Goal: Task Accomplishment & Management: Complete application form

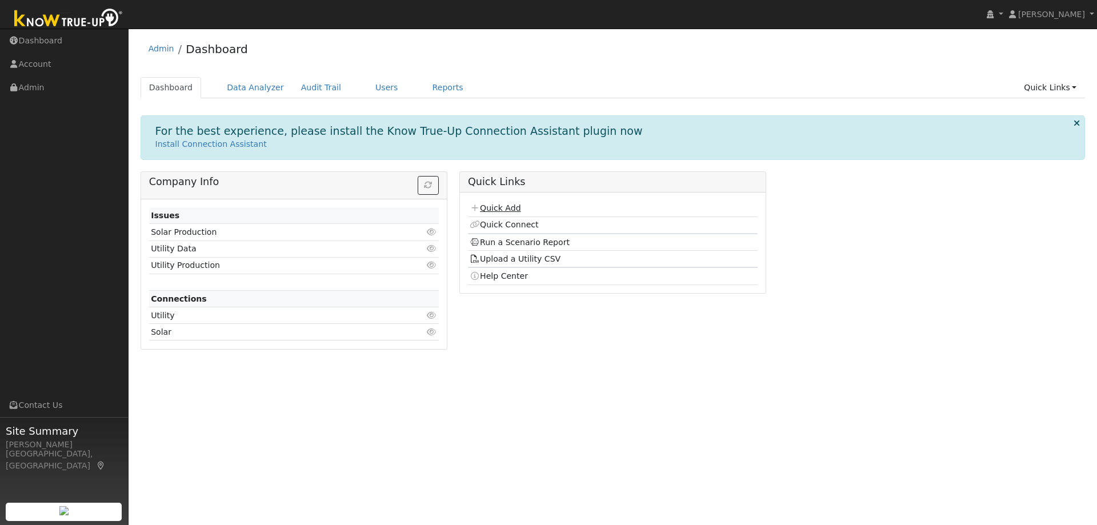
click at [496, 207] on link "Quick Add" at bounding box center [495, 207] width 51 height 9
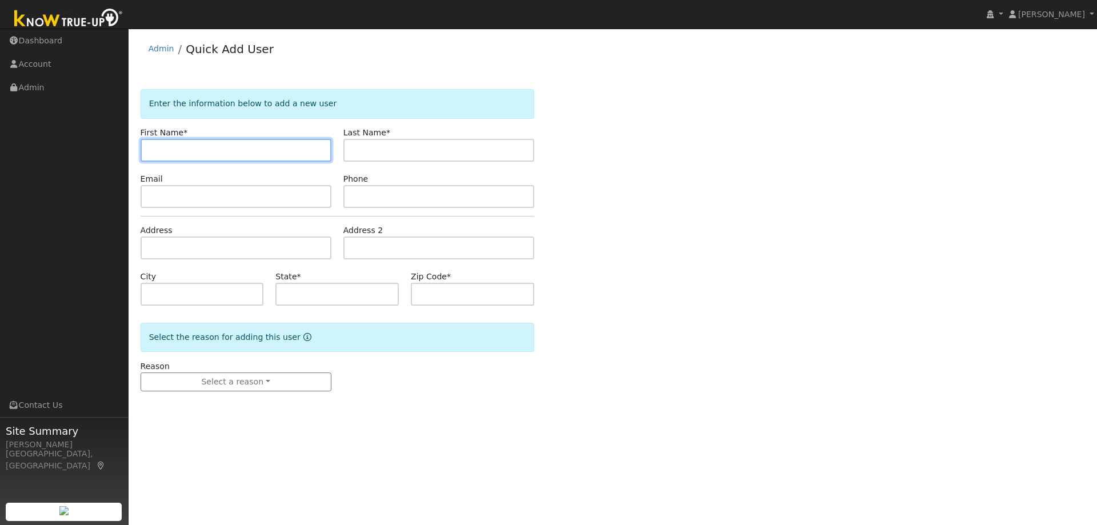
click at [248, 150] on input "text" at bounding box center [236, 150] width 191 height 23
paste input "[PERSON_NAME]"
type input "Gale"
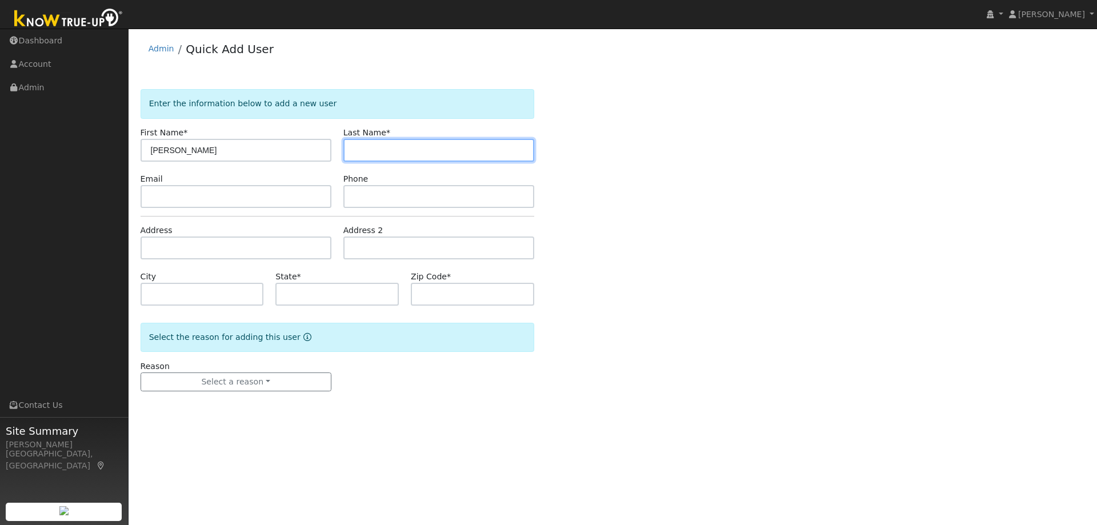
paste input "Ricks"
type input "Ricks"
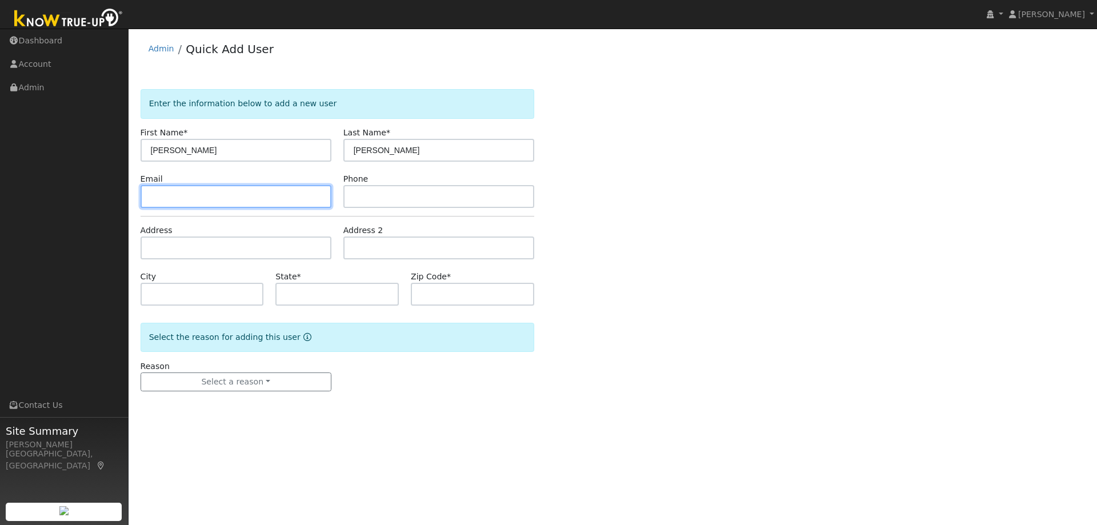
click at [294, 198] on input "text" at bounding box center [236, 196] width 191 height 23
paste input "galericks06@gmail.com"
type input "galericks06@gmail.com"
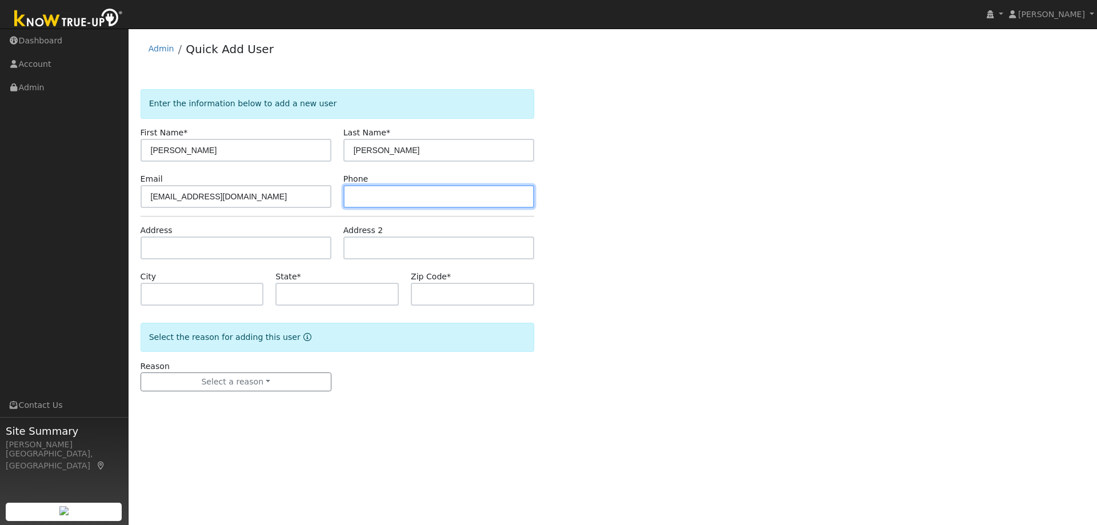
click at [429, 193] on input "text" at bounding box center [438, 196] width 191 height 23
paste input "9259891045"
type input "9259891045"
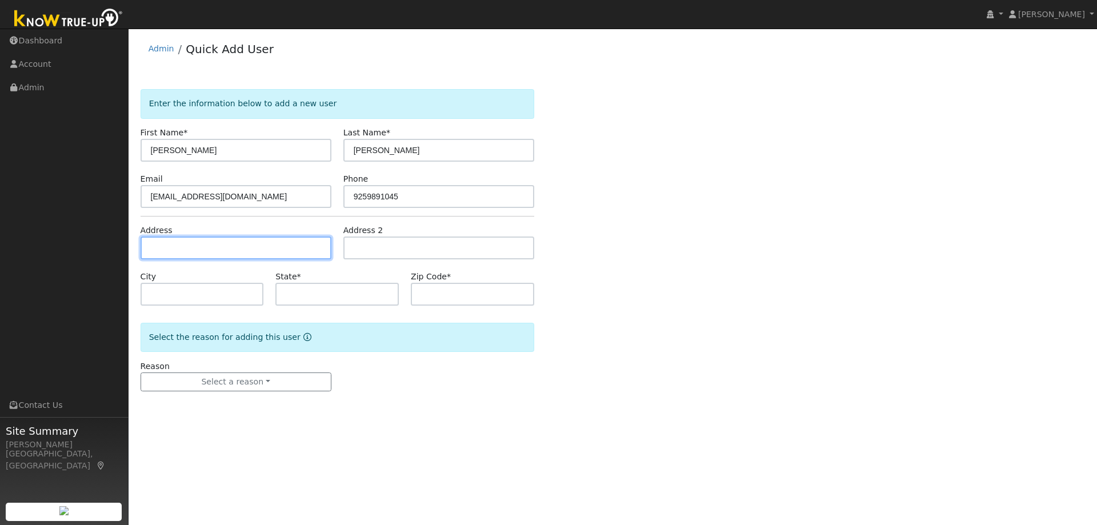
click at [209, 249] on input "text" at bounding box center [236, 248] width 191 height 23
paste input "13 Kulani Lane, Pleasant Hill"
type input "13 Kulani Lane"
type input "Pleasant Hill"
type input "CA"
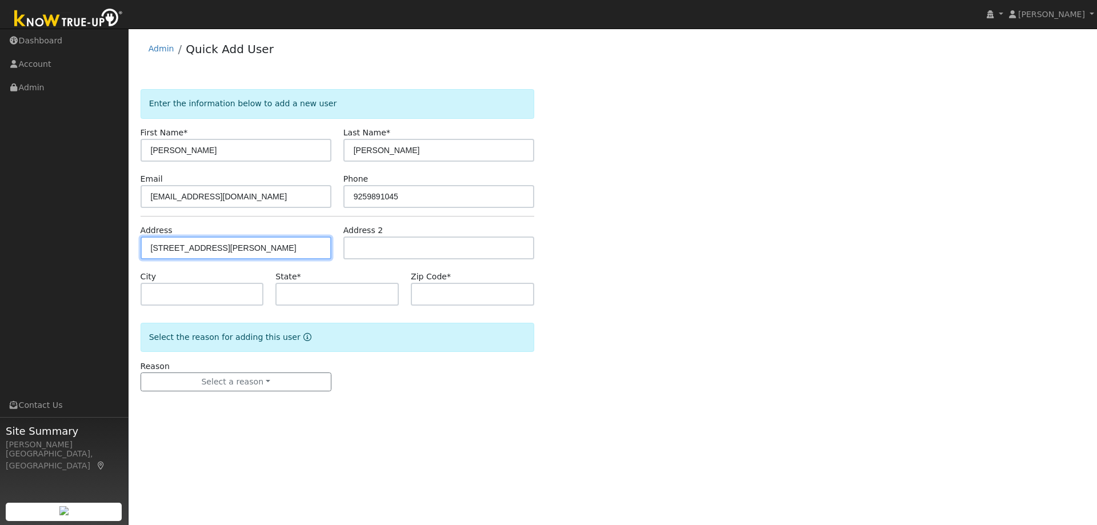
type input "94523"
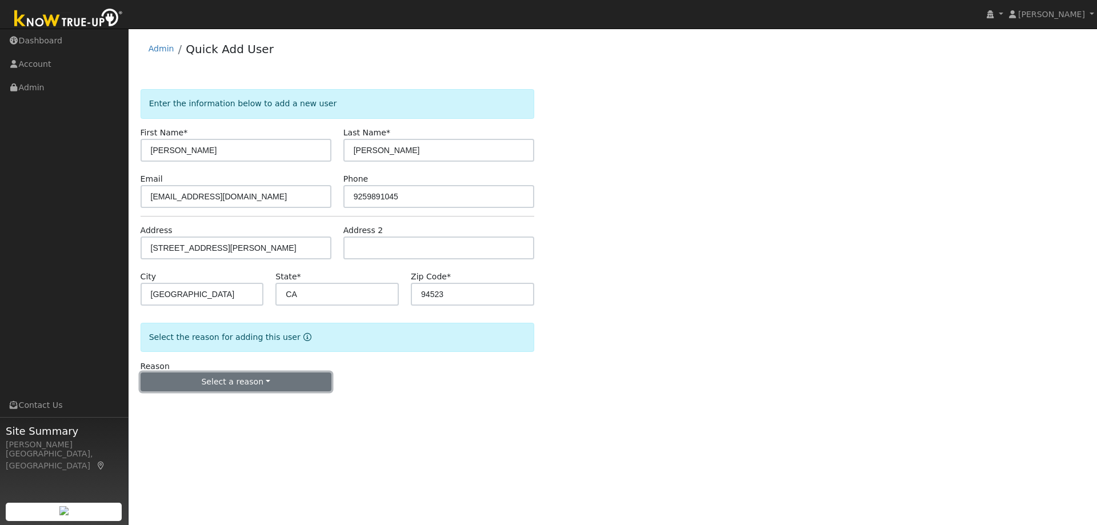
click at [207, 384] on button "Select a reason" at bounding box center [236, 382] width 191 height 19
click at [206, 410] on link "New lead" at bounding box center [204, 406] width 126 height 16
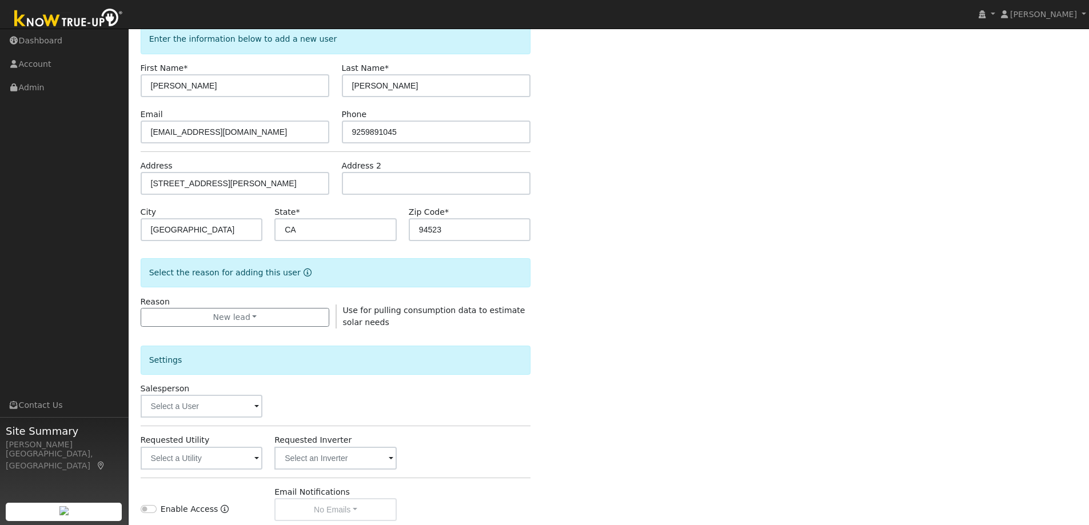
scroll to position [171, 0]
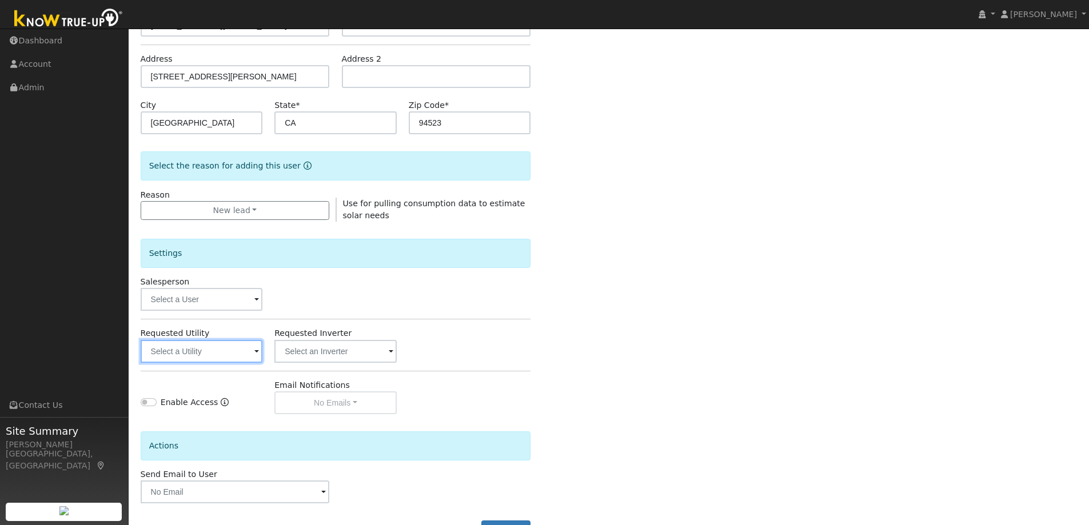
click at [217, 353] on input "text" at bounding box center [202, 351] width 122 height 23
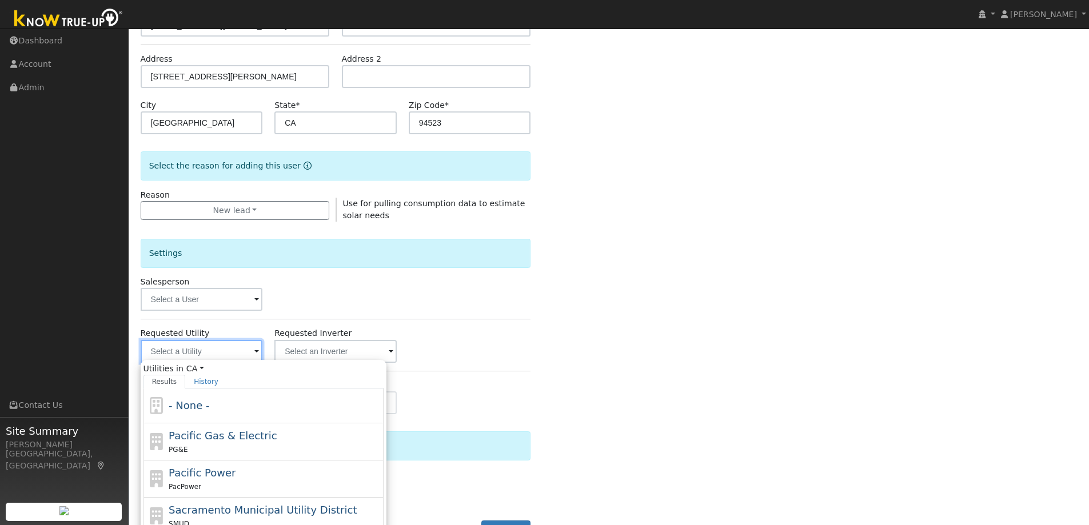
click at [206, 352] on input "text" at bounding box center [202, 351] width 122 height 23
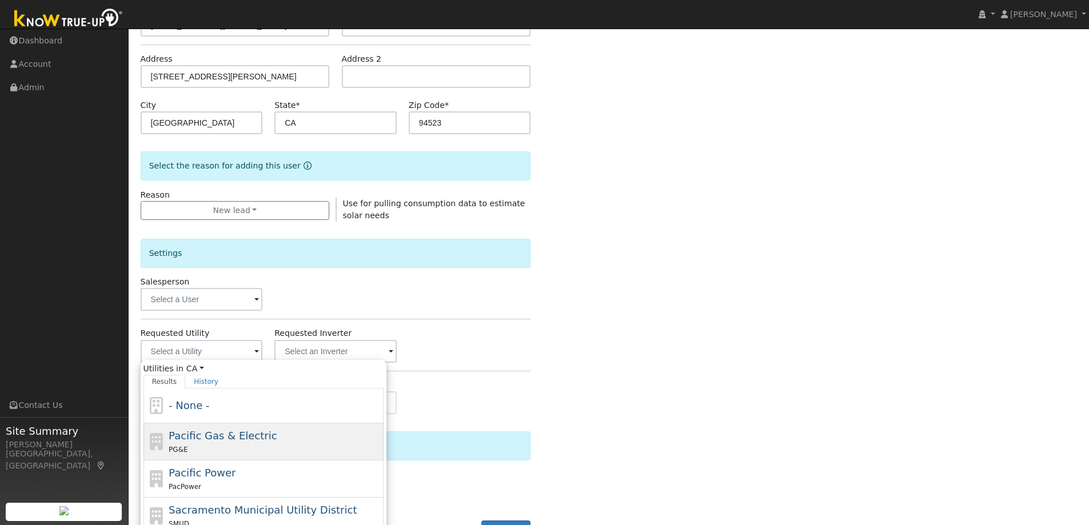
click at [223, 433] on span "Pacific Gas & Electric" at bounding box center [223, 436] width 108 height 12
type input "Pacific Gas & Electric"
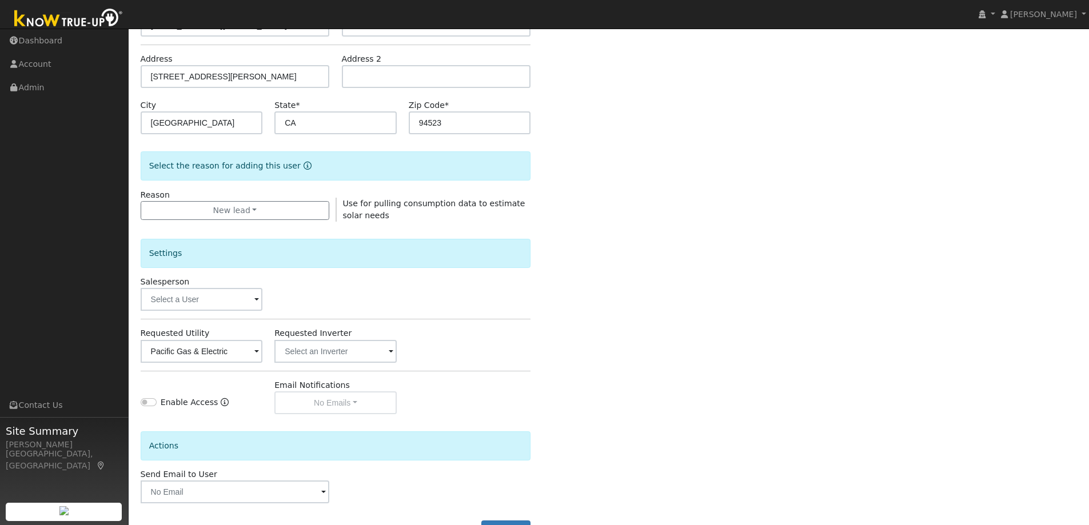
scroll to position [215, 0]
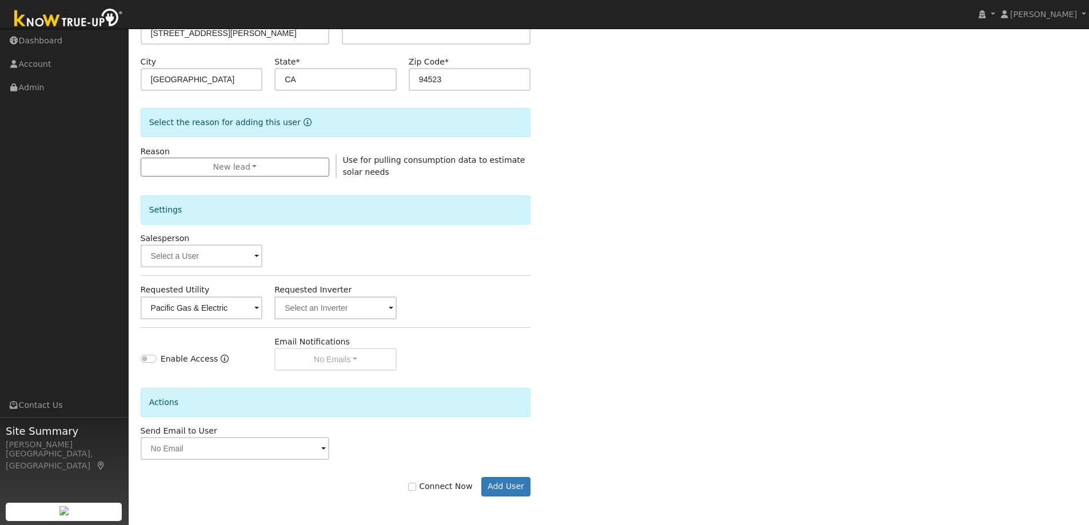
drag, startPoint x: 453, startPoint y: 480, endPoint x: 459, endPoint y: 479, distance: 6.4
click at [453, 481] on div "Connect Now Add User" at bounding box center [335, 486] width 402 height 19
click at [438, 486] on label "Connect Now" at bounding box center [440, 487] width 64 height 12
click at [416, 486] on input "Connect Now" at bounding box center [412, 487] width 8 height 8
checkbox input "true"
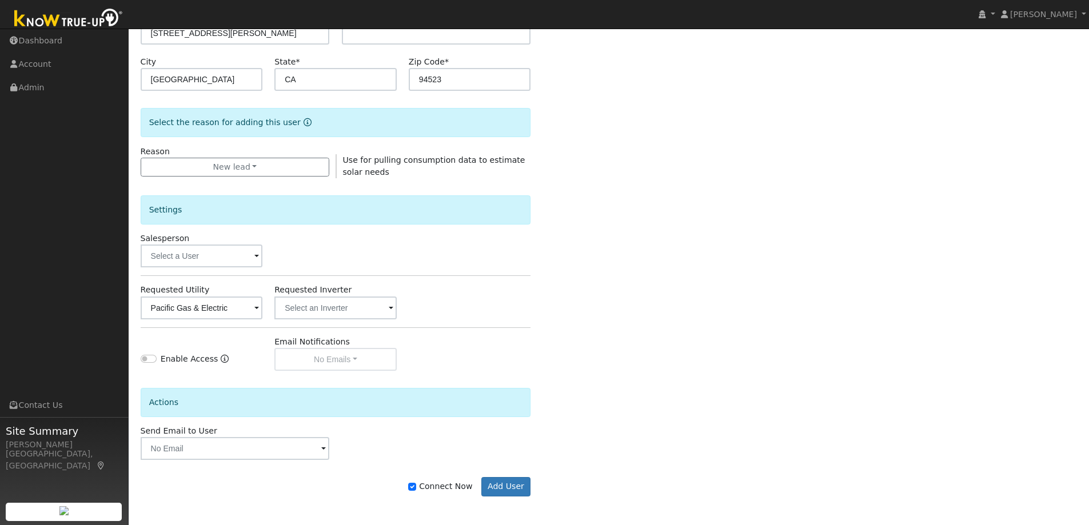
click at [531, 482] on div "Connect Now Add User" at bounding box center [335, 486] width 402 height 19
click at [505, 484] on button "Add User" at bounding box center [506, 486] width 50 height 19
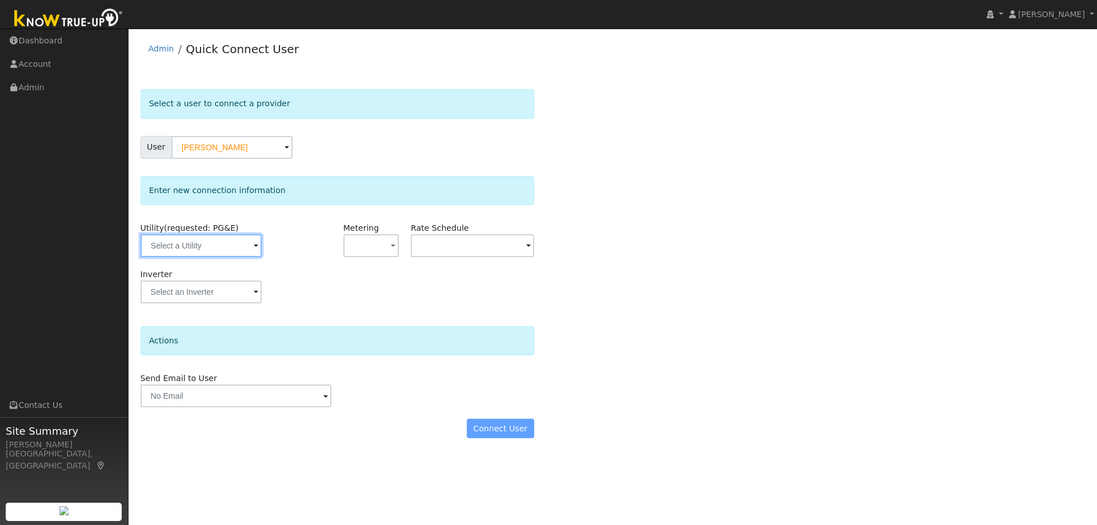
click at [181, 251] on input "text" at bounding box center [201, 245] width 121 height 23
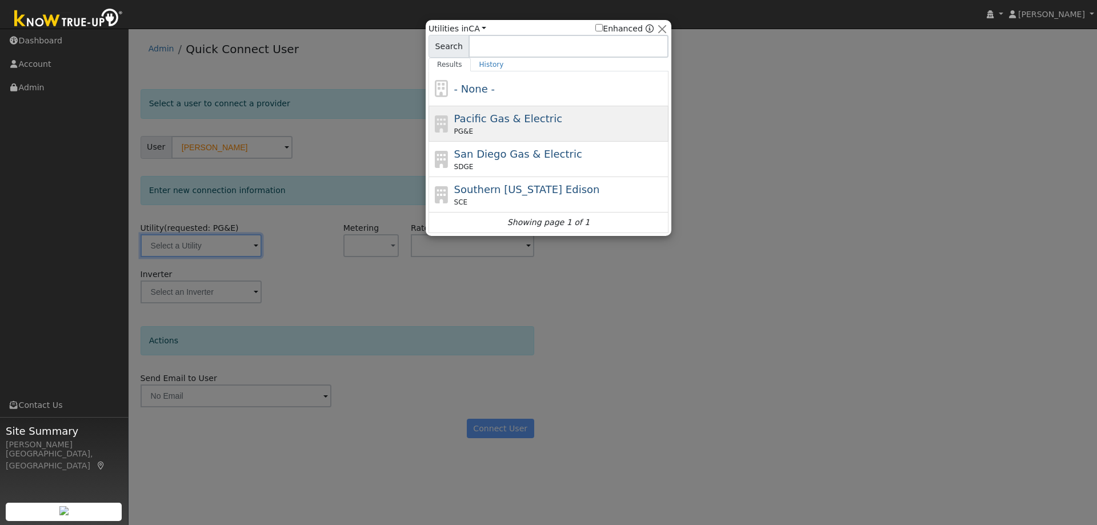
click at [511, 121] on span "Pacific Gas & Electric" at bounding box center [508, 119] width 108 height 12
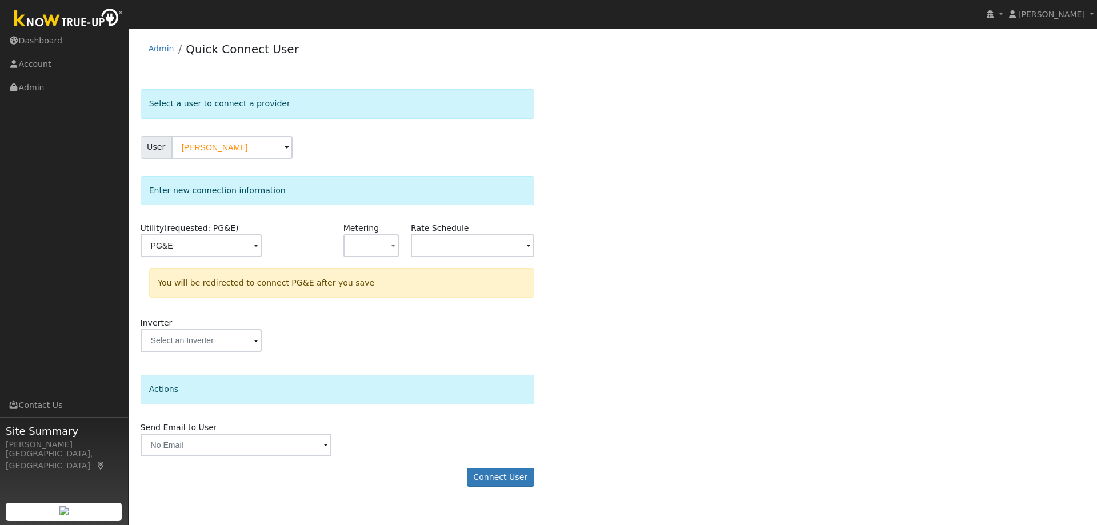
type input "PG&E"
click at [505, 478] on button "Connect User" at bounding box center [500, 477] width 67 height 19
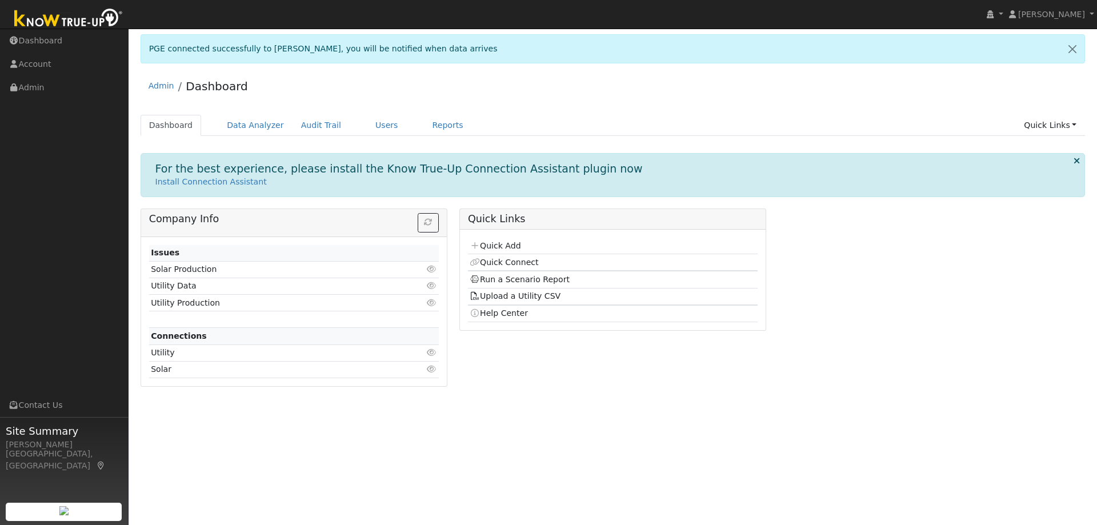
drag, startPoint x: 423, startPoint y: 160, endPoint x: 406, endPoint y: 150, distance: 20.0
